Goal: Check status: Check status

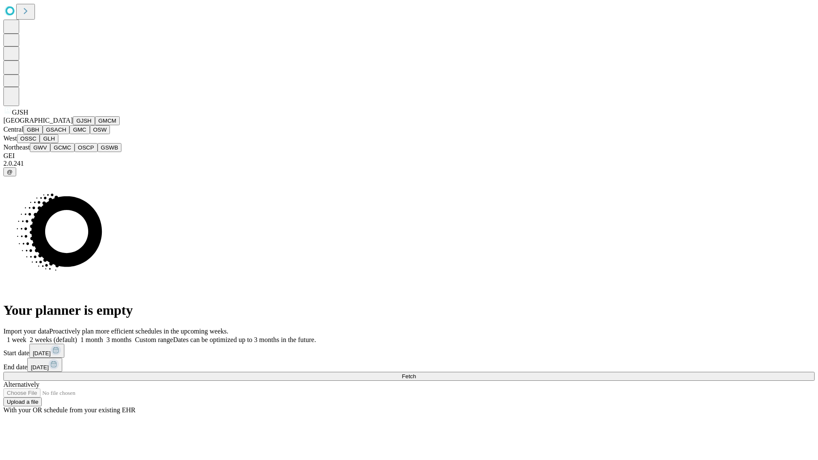
click at [73, 125] on button "GJSH" at bounding box center [84, 120] width 22 height 9
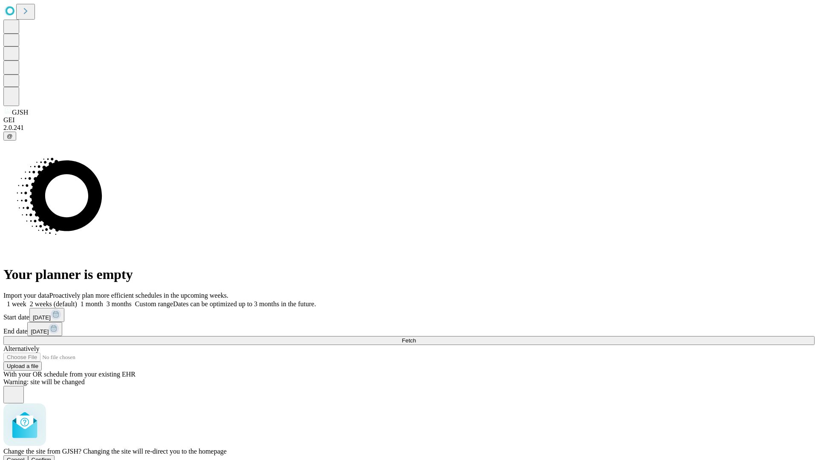
click at [52, 457] on span "Confirm" at bounding box center [42, 460] width 20 height 6
click at [103, 300] on label "1 month" at bounding box center [90, 303] width 26 height 7
click at [416, 337] on span "Fetch" at bounding box center [409, 340] width 14 height 6
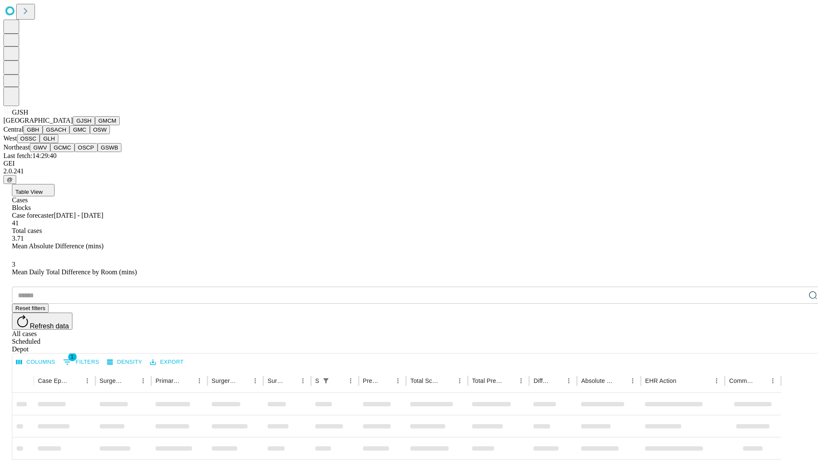
click at [95, 125] on button "GMCM" at bounding box center [107, 120] width 25 height 9
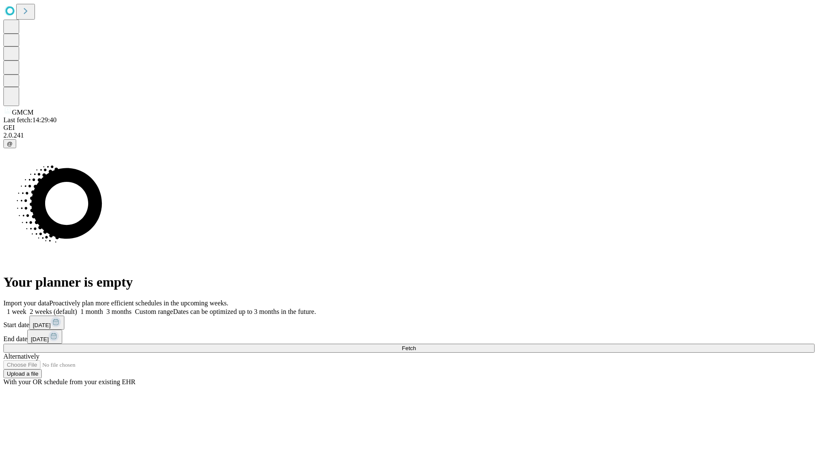
click at [103, 308] on label "1 month" at bounding box center [90, 311] width 26 height 7
click at [416, 345] on span "Fetch" at bounding box center [409, 348] width 14 height 6
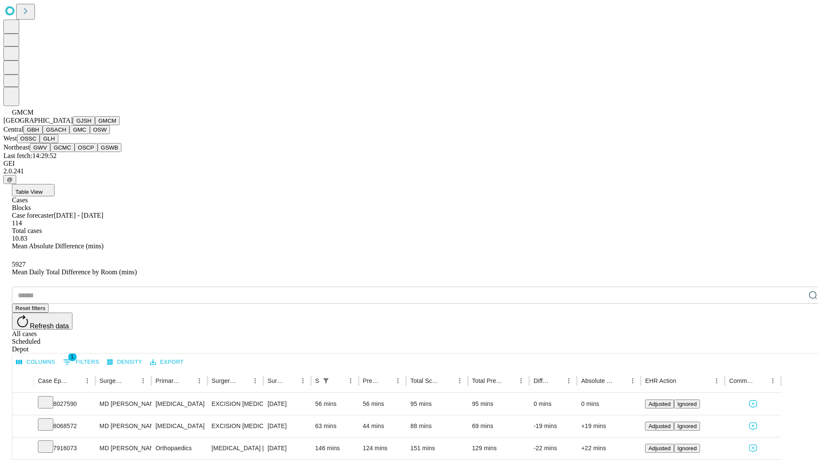
click at [43, 134] on button "GBH" at bounding box center [32, 129] width 19 height 9
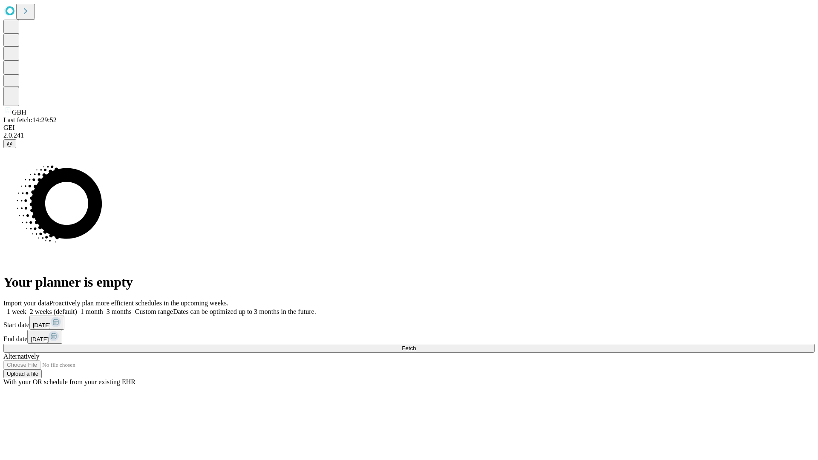
click at [103, 308] on label "1 month" at bounding box center [90, 311] width 26 height 7
click at [416, 345] on span "Fetch" at bounding box center [409, 348] width 14 height 6
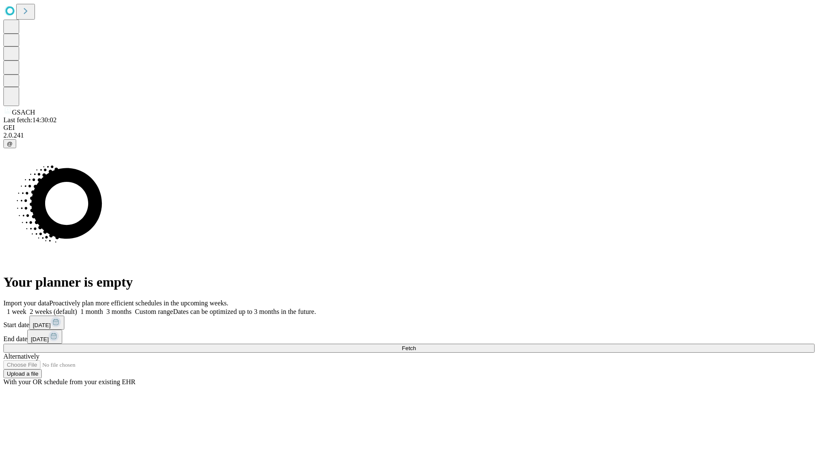
click at [103, 308] on label "1 month" at bounding box center [90, 311] width 26 height 7
click at [416, 345] on span "Fetch" at bounding box center [409, 348] width 14 height 6
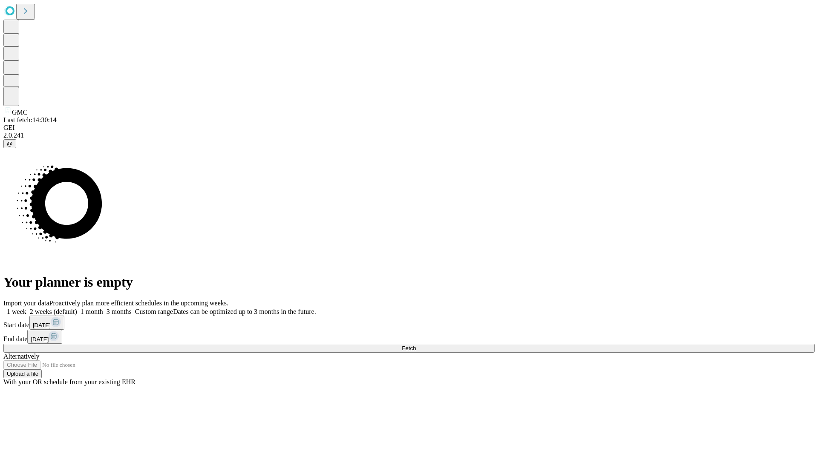
click at [103, 308] on label "1 month" at bounding box center [90, 311] width 26 height 7
click at [416, 345] on span "Fetch" at bounding box center [409, 348] width 14 height 6
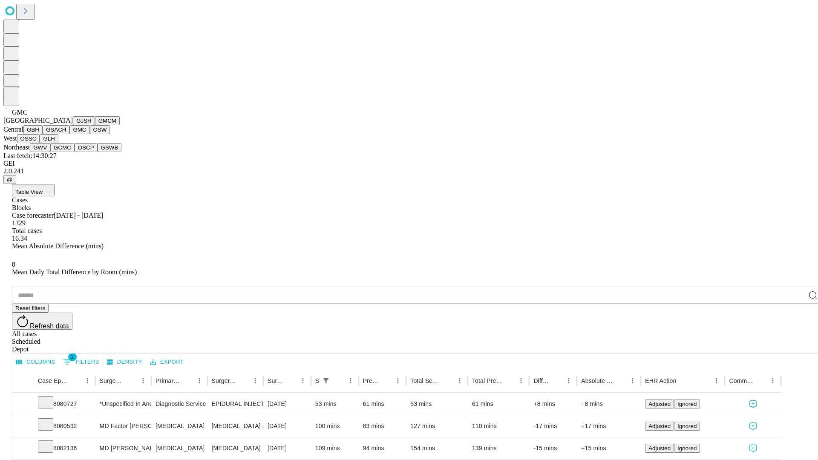
click at [90, 134] on button "OSW" at bounding box center [100, 129] width 20 height 9
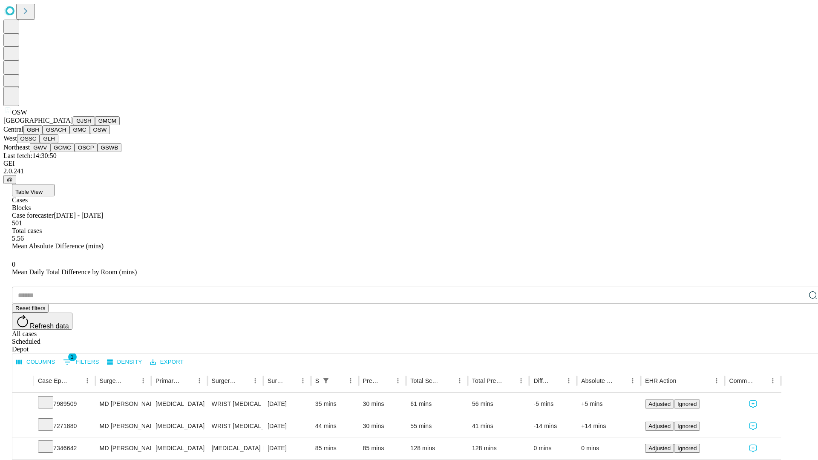
click at [40, 143] on button "OSSC" at bounding box center [28, 138] width 23 height 9
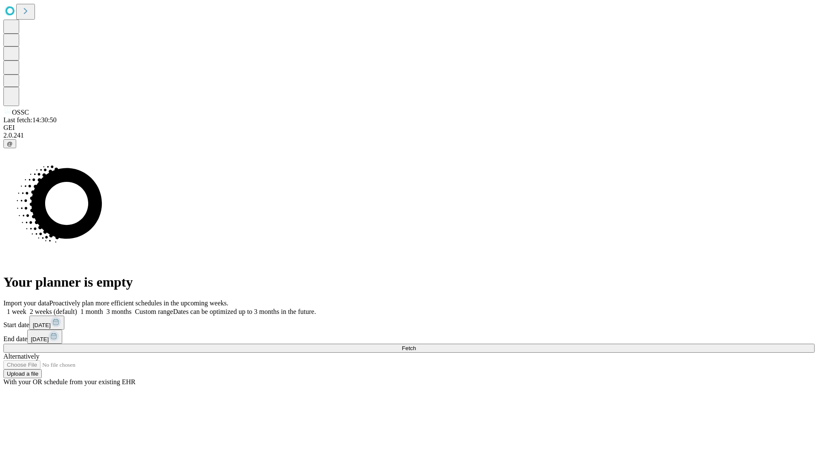
click at [103, 308] on label "1 month" at bounding box center [90, 311] width 26 height 7
click at [416, 345] on span "Fetch" at bounding box center [409, 348] width 14 height 6
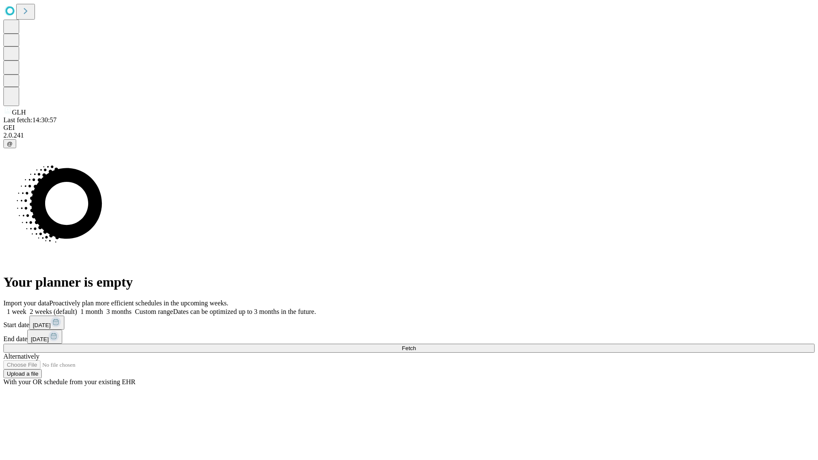
click at [103, 308] on label "1 month" at bounding box center [90, 311] width 26 height 7
click at [416, 345] on span "Fetch" at bounding box center [409, 348] width 14 height 6
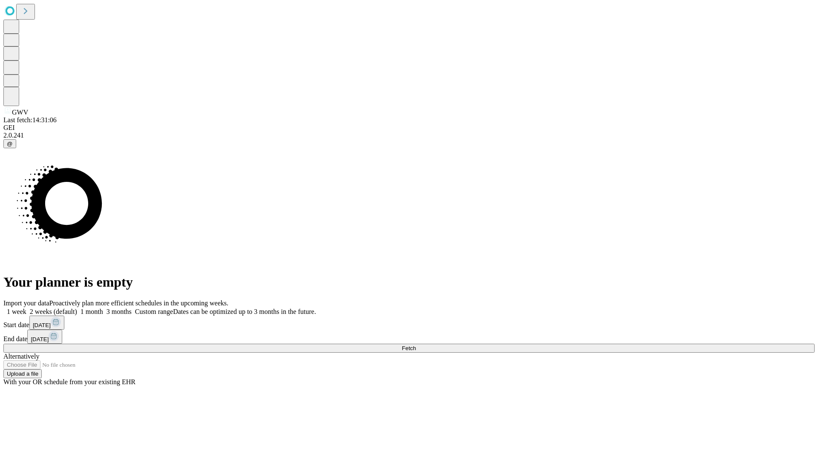
click at [103, 308] on label "1 month" at bounding box center [90, 311] width 26 height 7
click at [416, 345] on span "Fetch" at bounding box center [409, 348] width 14 height 6
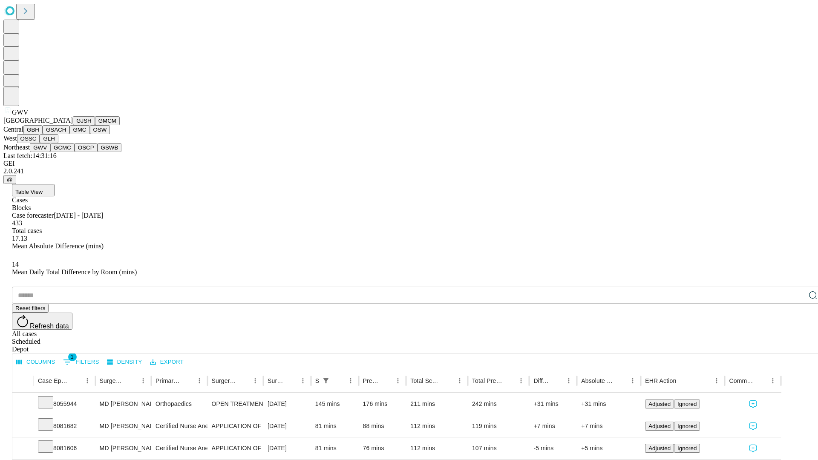
click at [66, 152] on button "GCMC" at bounding box center [62, 147] width 24 height 9
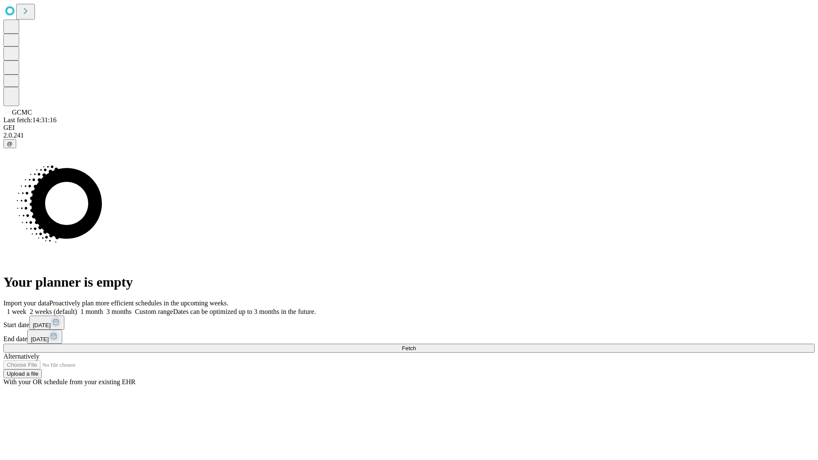
click at [103, 308] on label "1 month" at bounding box center [90, 311] width 26 height 7
click at [416, 345] on span "Fetch" at bounding box center [409, 348] width 14 height 6
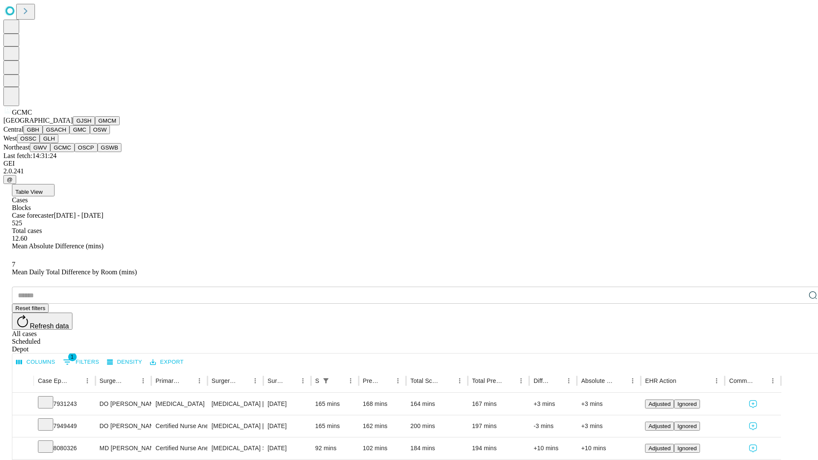
click at [75, 152] on button "OSCP" at bounding box center [86, 147] width 23 height 9
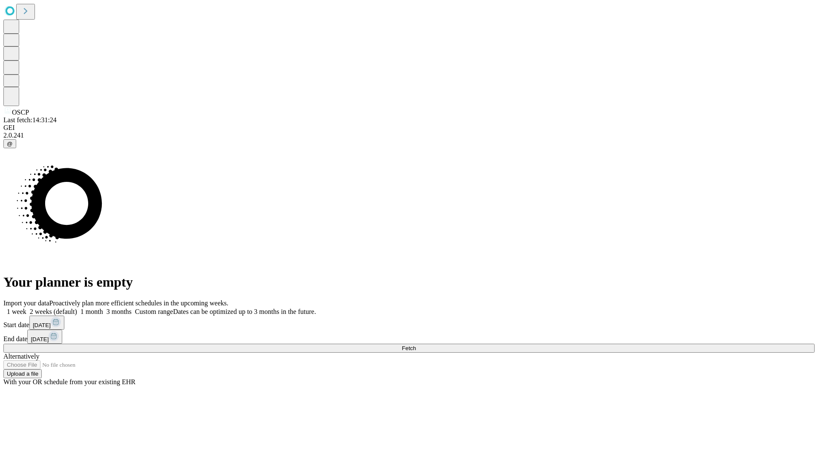
click at [103, 308] on label "1 month" at bounding box center [90, 311] width 26 height 7
click at [416, 345] on span "Fetch" at bounding box center [409, 348] width 14 height 6
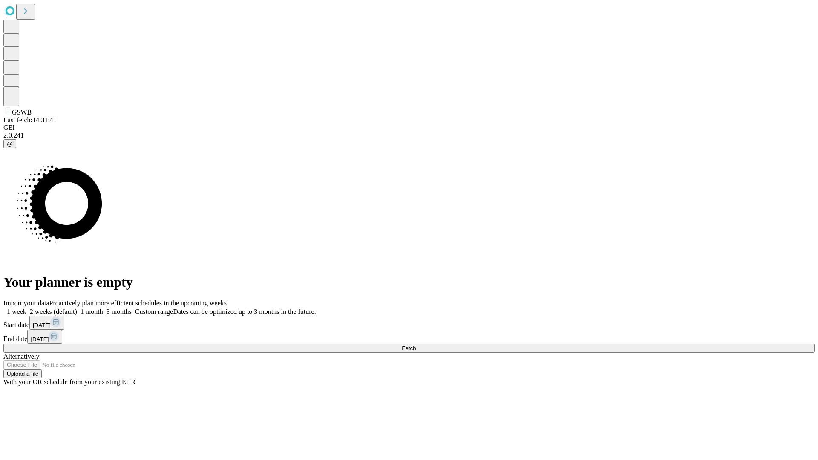
click at [103, 308] on label "1 month" at bounding box center [90, 311] width 26 height 7
click at [416, 345] on span "Fetch" at bounding box center [409, 348] width 14 height 6
